Goal: Transaction & Acquisition: Purchase product/service

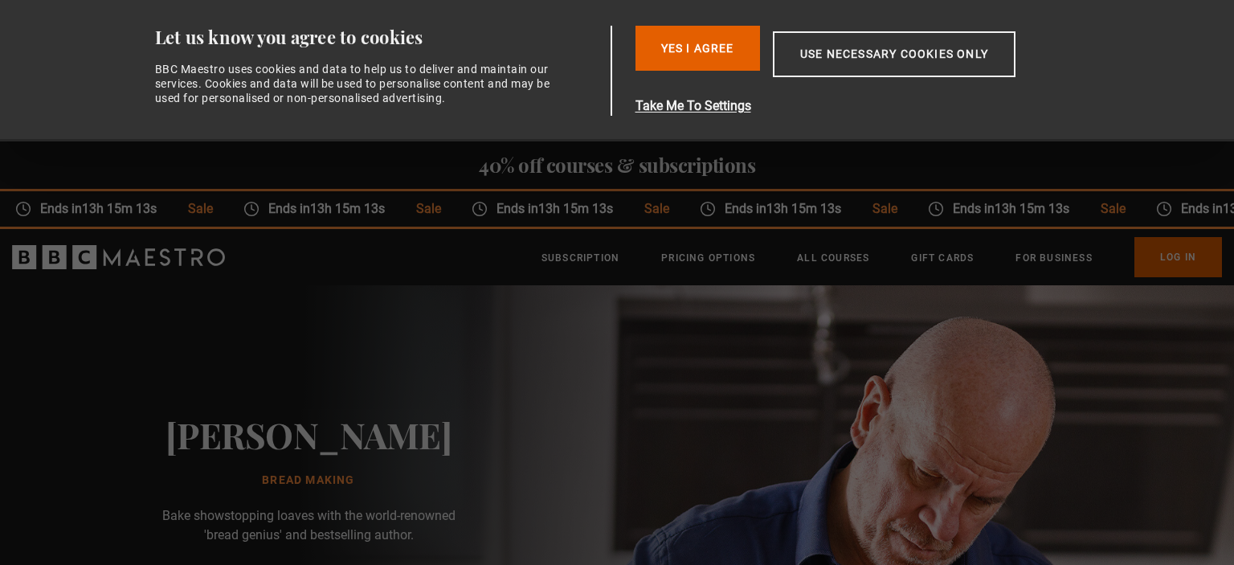
scroll to position [0, 210]
click at [1121, 41] on div "Consent Details [#IABV2SETTINGS#] About Let us know you agree to cookies BBC Ma…" at bounding box center [617, 70] width 1012 height 141
click at [1055, 59] on div "Yes I Agree Take Me To Settings Allow selection Use necessary cookies only" at bounding box center [866, 71] width 463 height 90
